Goal: Transaction & Acquisition: Book appointment/travel/reservation

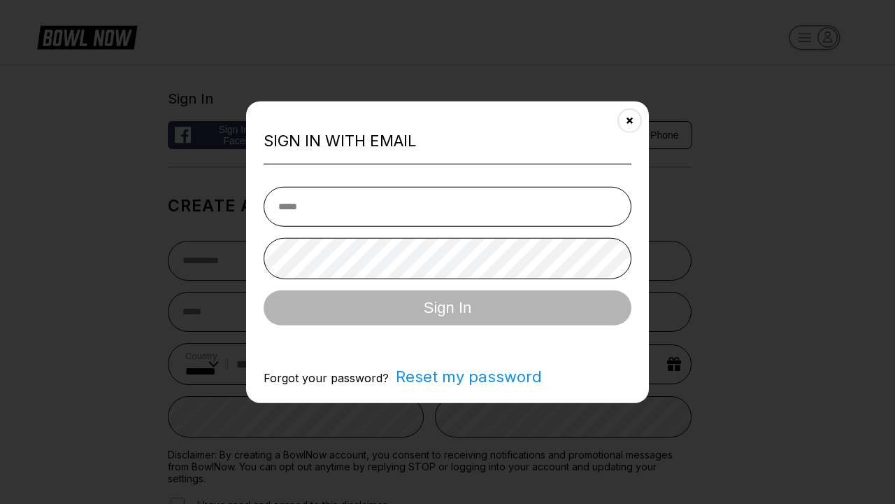
select select "**"
type input "**********"
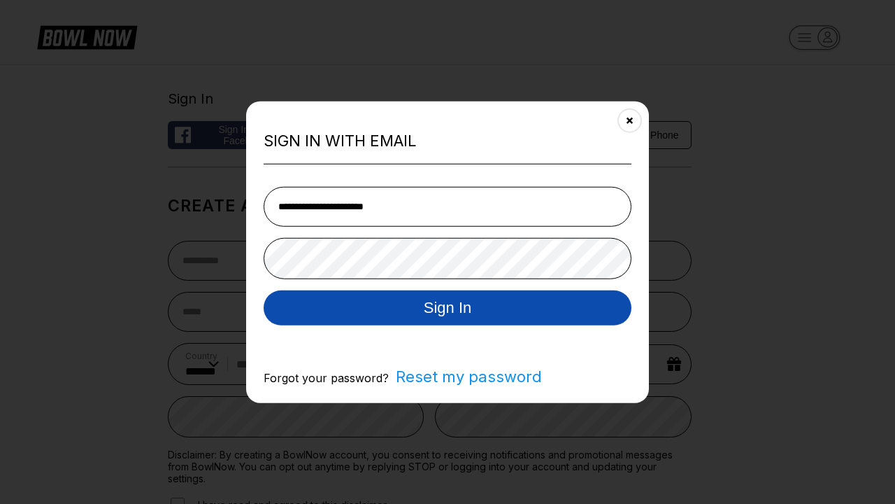
click at [448, 309] on button "Sign In" at bounding box center [448, 307] width 368 height 35
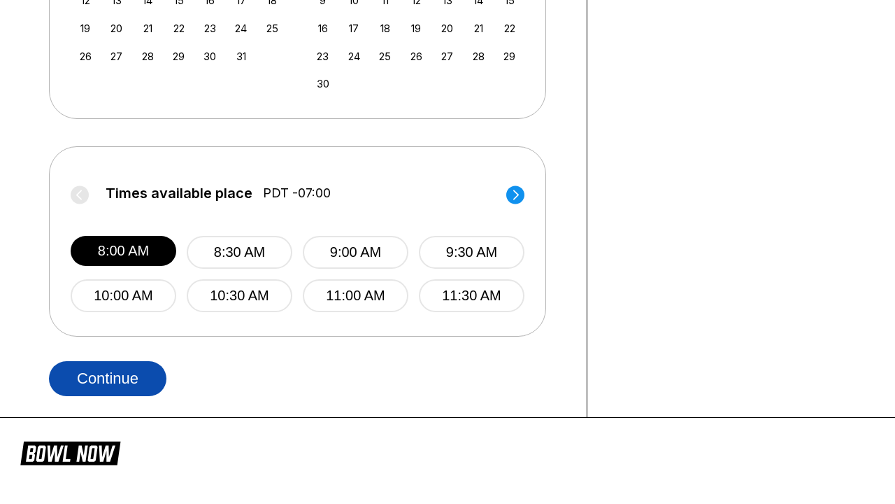
click at [108, 378] on button "Continue" at bounding box center [108, 378] width 118 height 35
